Goal: Task Accomplishment & Management: Complete application form

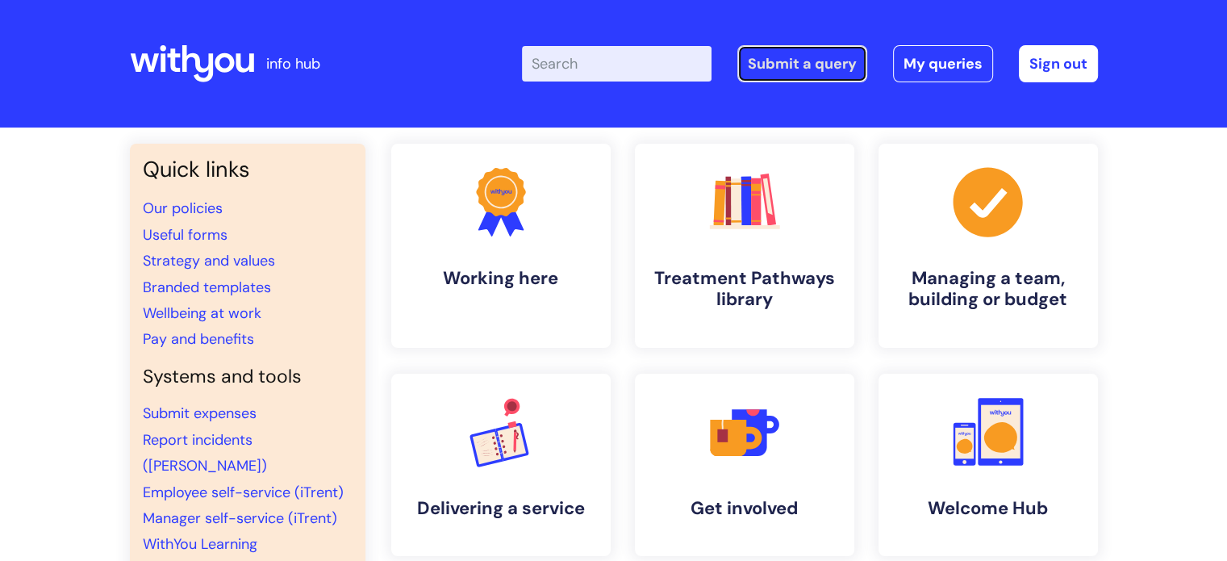
click at [799, 57] on link "Submit a query" at bounding box center [802, 63] width 130 height 37
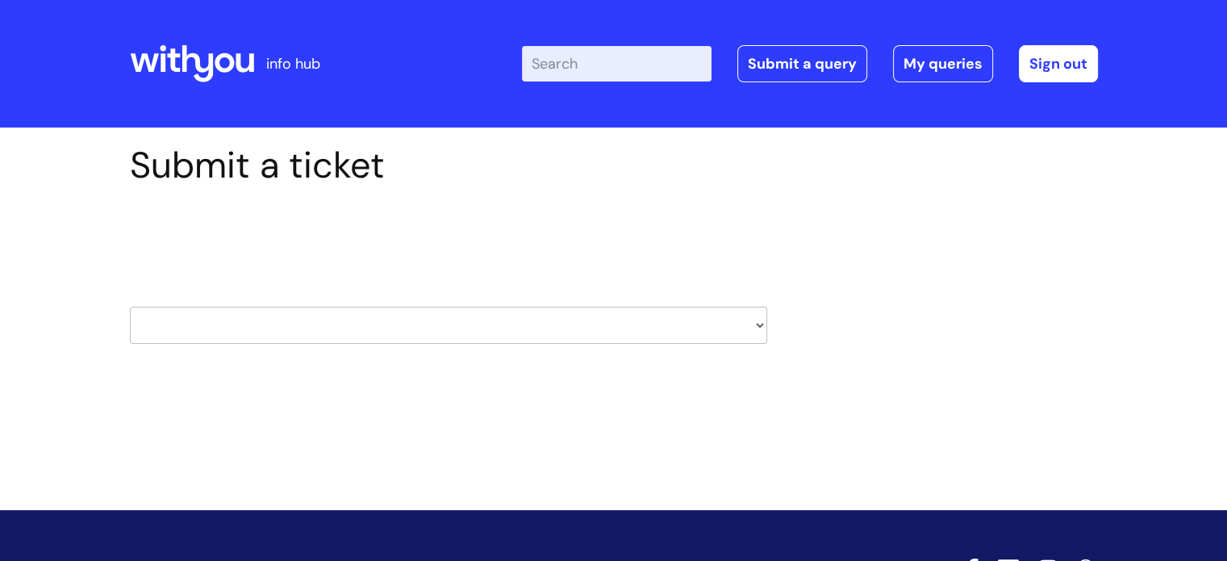
click at [755, 321] on select "HR / People IT and Support Clinical Drug Alerts Finance Accounts Data Support T…" at bounding box center [448, 325] width 637 height 37
select select "payroll"
click at [130, 307] on select "HR / People IT and Support Clinical Drug Alerts Finance Accounts Data Support T…" at bounding box center [448, 325] width 637 height 37
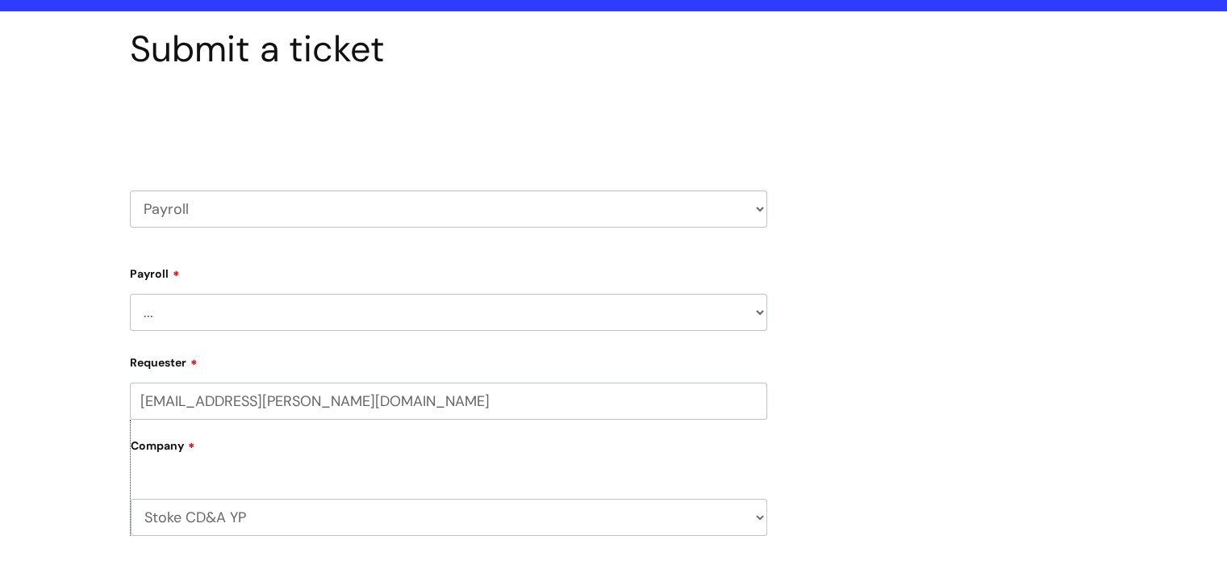
scroll to position [121, 0]
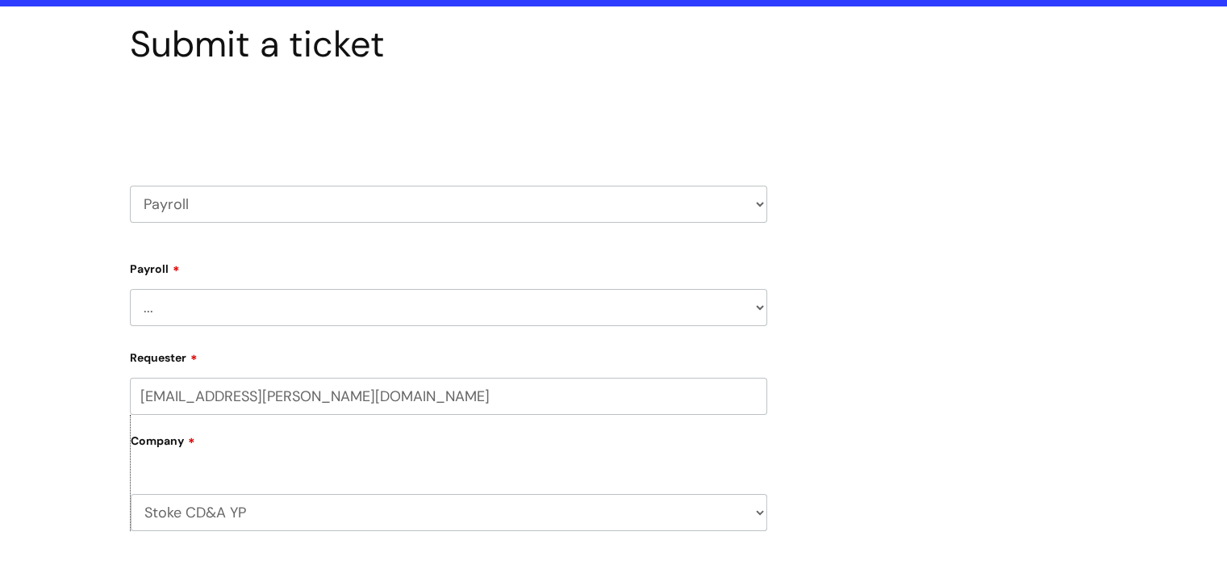
click at [750, 299] on select "... New Hires bank details/starter checklist forms Payroll queries Receiving in…" at bounding box center [448, 307] width 637 height 37
click at [751, 207] on select "HR / People IT and Support Clinical Drug Alerts Finance Accounts Data Support T…" at bounding box center [448, 204] width 637 height 37
select select "finance_accounts"
click at [130, 186] on select "HR / People IT and Support Clinical Drug Alerts Finance Accounts Data Support T…" at bounding box center [448, 204] width 637 height 37
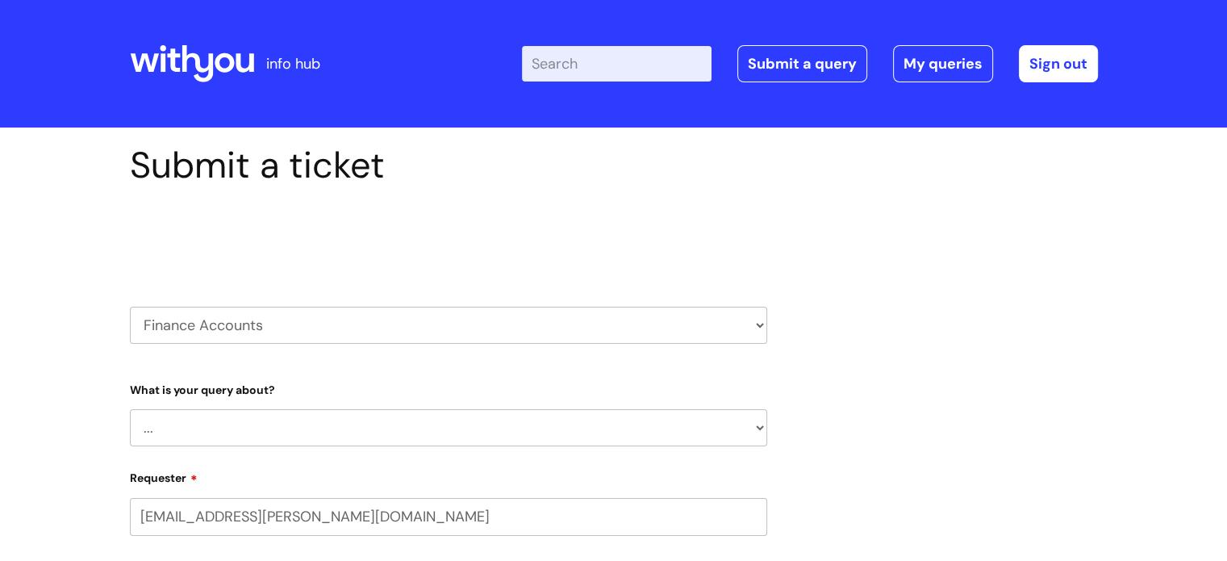
select select "80004418200"
click at [745, 425] on select "... Finance Systems Finance Requests (inc. Expenses) Invoices Research" at bounding box center [448, 427] width 637 height 37
select select "Finance Requests (inc. Expenses)"
click at [130, 409] on select "... Finance Systems Finance Requests (inc. Expenses) Invoices Research" at bounding box center [448, 427] width 637 height 37
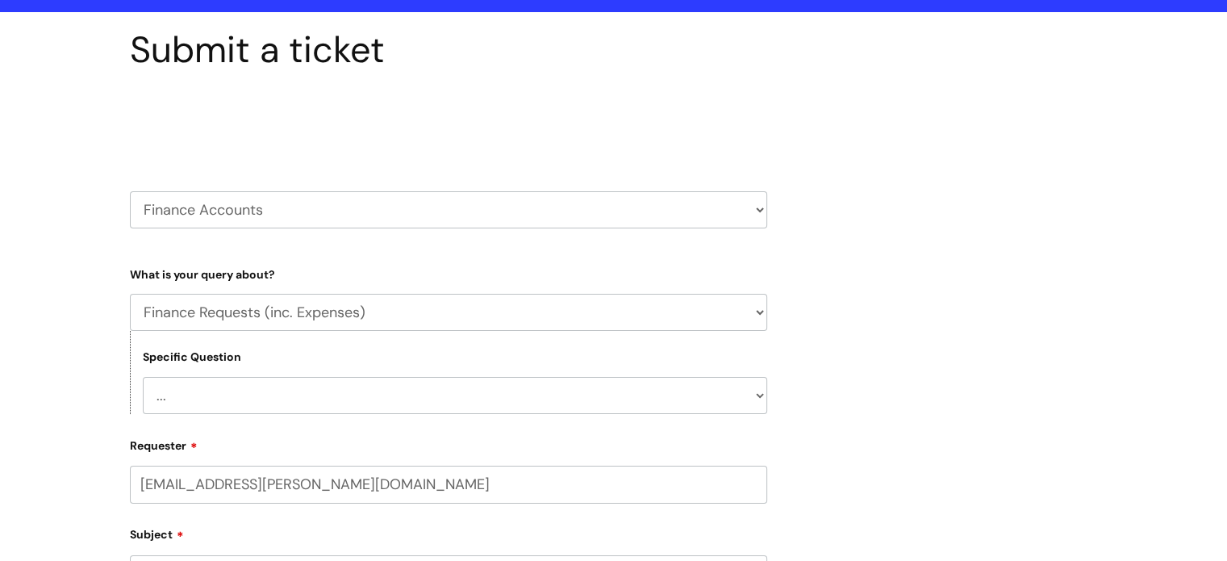
scroll to position [122, 0]
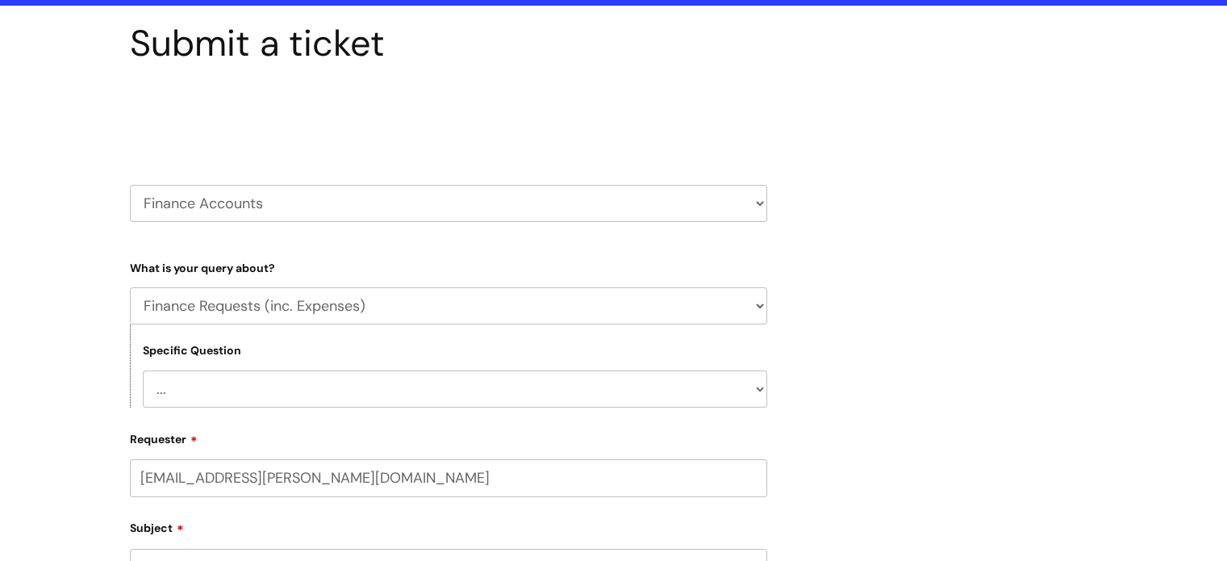
click at [754, 390] on select "... Budgets Expenses Getting Edits/Revisions New Supplier Purchase cards/ Petty…" at bounding box center [455, 388] width 624 height 37
select select "Expenses"
click at [143, 370] on select "... Budgets Expenses Getting Edits/Revisions New Supplier Purchase cards/ Petty…" at bounding box center [455, 388] width 624 height 37
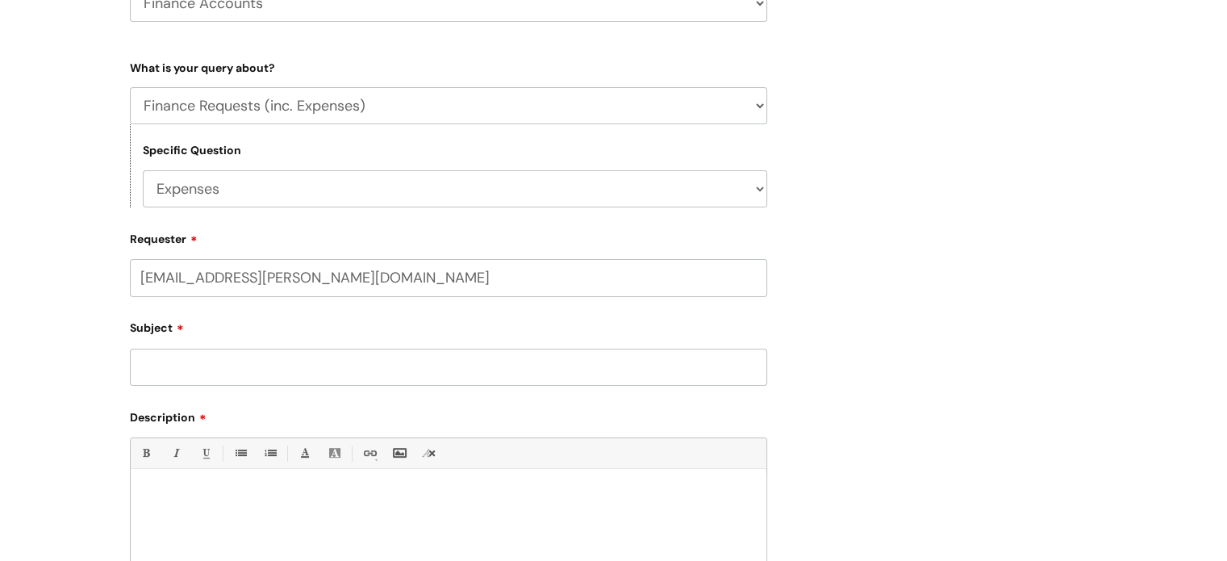
scroll to position [344, 0]
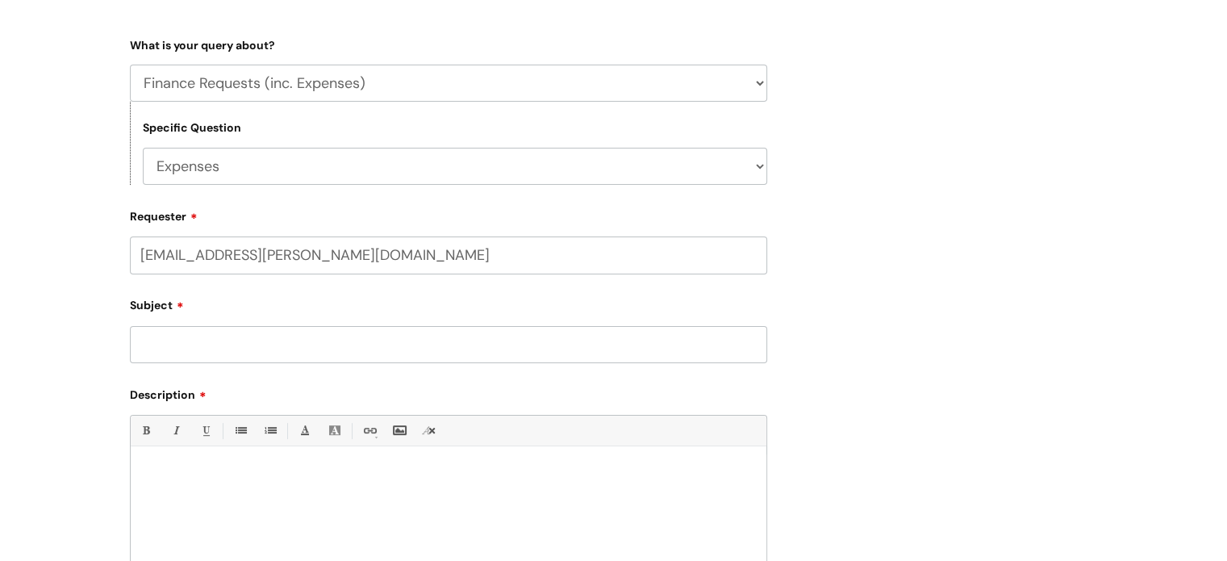
click at [678, 360] on input "Subject" at bounding box center [448, 344] width 637 height 37
type input "b"
type input "Blue Light Card reimbursement"
click at [633, 501] on div at bounding box center [449, 509] width 636 height 111
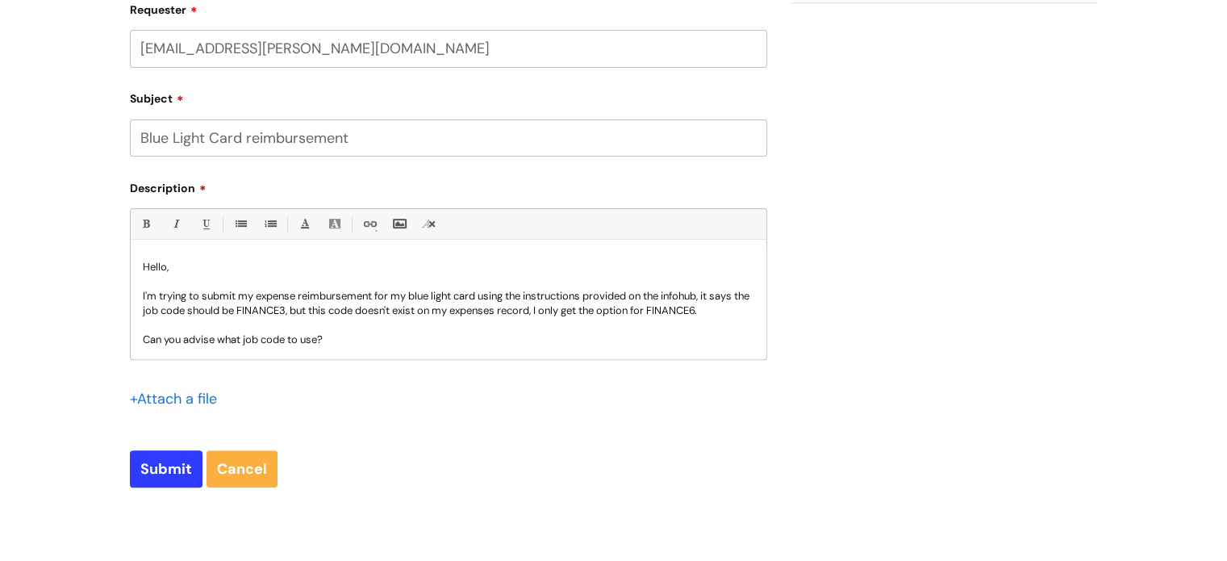
scroll to position [0, 0]
click at [162, 318] on p "I'm trying to submit my expense reimbursement for my blue light card using the …" at bounding box center [449, 303] width 612 height 29
drag, startPoint x: 162, startPoint y: 327, endPoint x: 449, endPoint y: 344, distance: 287.8
click at [449, 332] on p at bounding box center [449, 325] width 612 height 15
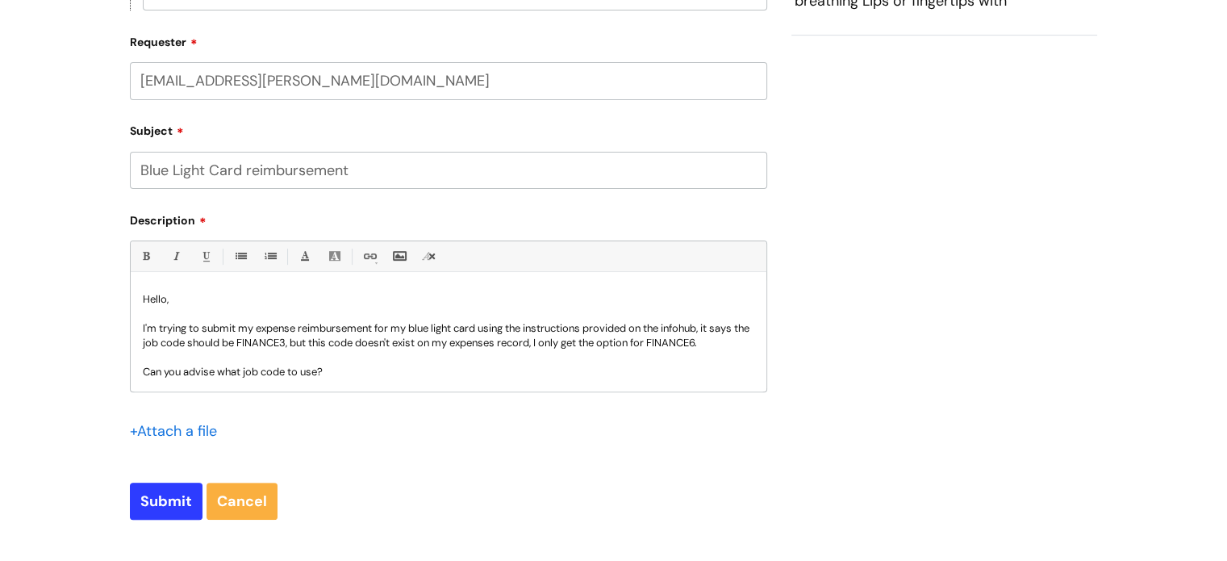
scroll to position [58, 0]
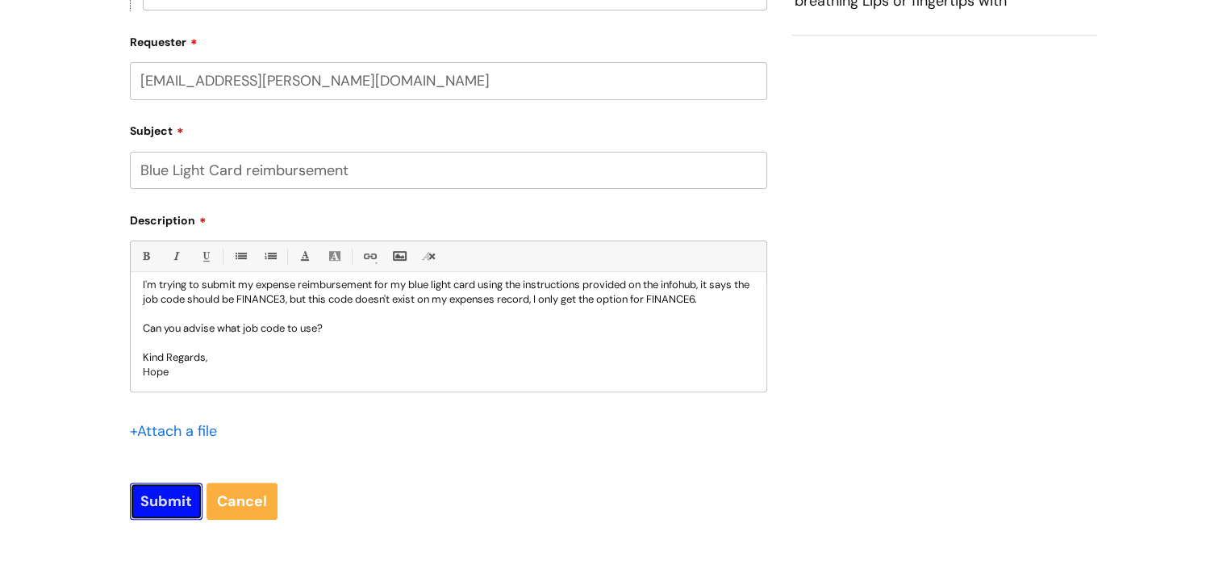
click at [161, 496] on input "Submit" at bounding box center [166, 500] width 73 height 37
type input "Please Wait..."
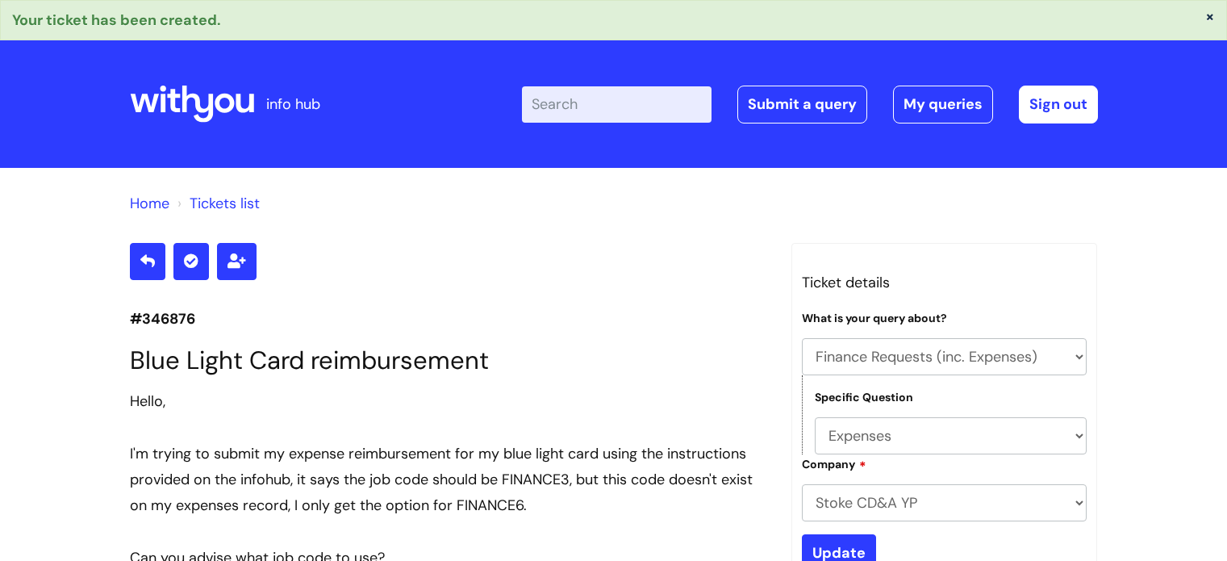
select select "Finance Requests (inc. Expenses)"
select select "Expenses"
